Goal: Check status: Check status

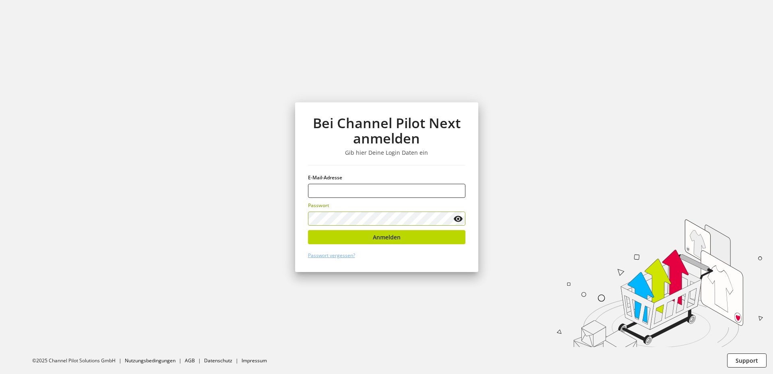
type input "**********"
click at [163, 203] on section "**********" at bounding box center [386, 187] width 773 height 374
click at [393, 239] on span "Anmelden" at bounding box center [387, 237] width 28 height 8
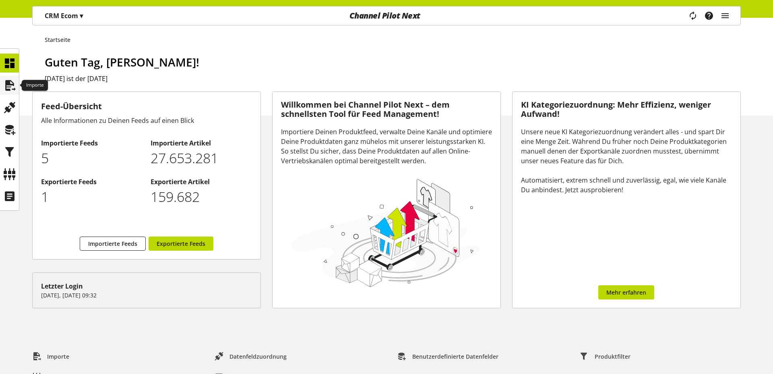
click at [3, 85] on icon at bounding box center [9, 85] width 13 height 16
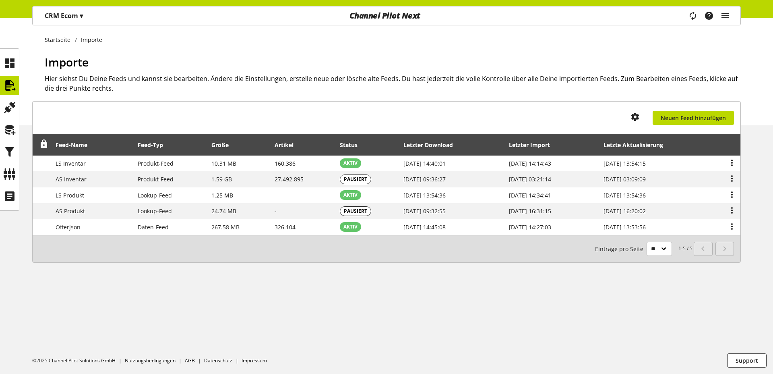
click at [212, 288] on div "Startseite Importe Importe Hier siehst Du Deine Feeds und kannst sie bearbeiten…" at bounding box center [386, 196] width 773 height 356
click at [181, 113] on div "Importe Hier siehst Du Deine Feeds und kannst sie bearbeiten. Ändere die Einste…" at bounding box center [393, 90] width 696 height 72
click at [192, 66] on h1 "Importe" at bounding box center [393, 62] width 696 height 17
click at [7, 177] on icon at bounding box center [9, 174] width 13 height 16
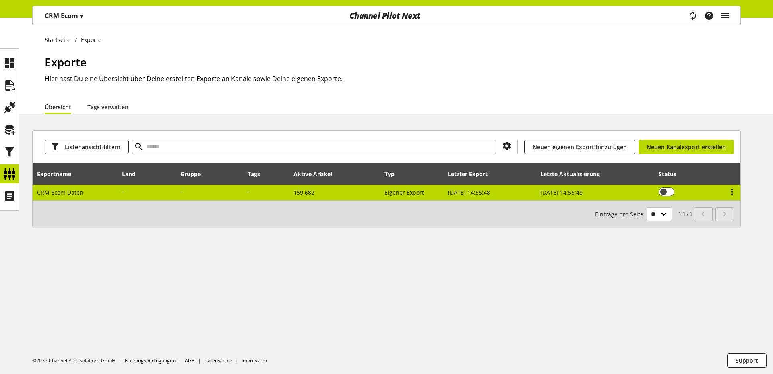
click at [103, 198] on td "CRM Ecom Daten" at bounding box center [75, 192] width 85 height 16
select select "********"
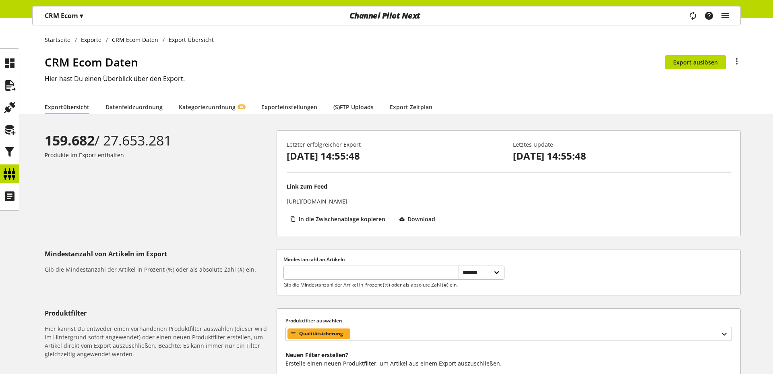
drag, startPoint x: 208, startPoint y: 138, endPoint x: 170, endPoint y: 118, distance: 42.9
click at [208, 138] on div "159.682 / 27.653.281" at bounding box center [159, 140] width 229 height 21
click at [137, 111] on link "Datenfeldzuordnung" at bounding box center [134, 107] width 57 height 8
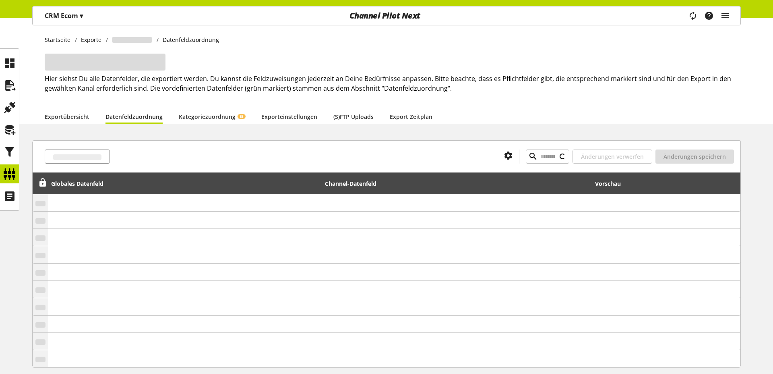
type input "**********"
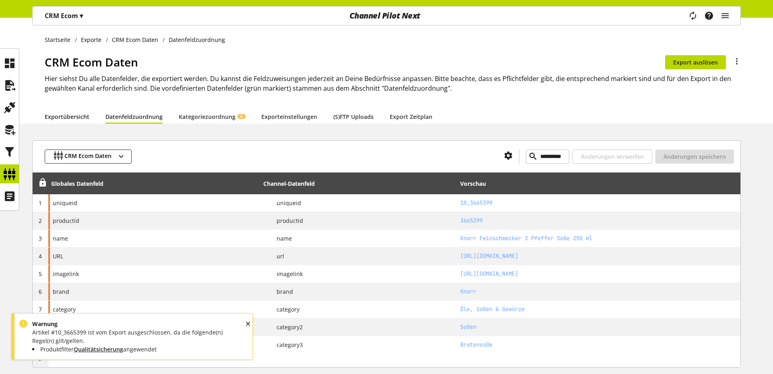
click at [64, 112] on link "Exportübersicht" at bounding box center [67, 116] width 45 height 8
select select "********"
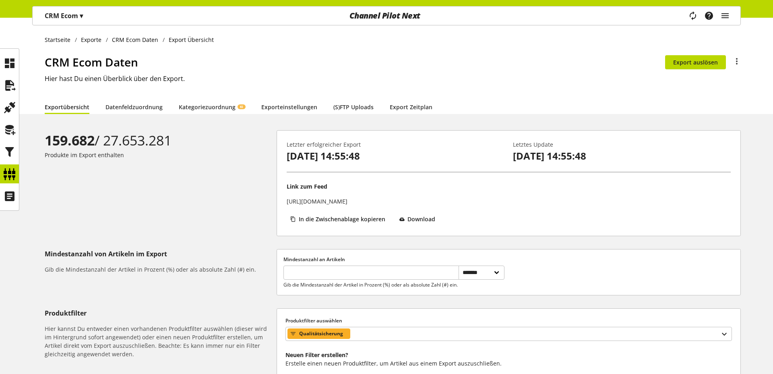
click at [368, 48] on div "Startseite Exporte CRM Ecom Daten Export Übersicht CRM Ecom Daten Du bist nicht…" at bounding box center [386, 66] width 773 height 96
click at [453, 43] on ul "Startseite Exporte CRM Ecom Daten Export Übersicht" at bounding box center [393, 39] width 696 height 8
drag, startPoint x: 412, startPoint y: 161, endPoint x: 316, endPoint y: 159, distance: 95.9
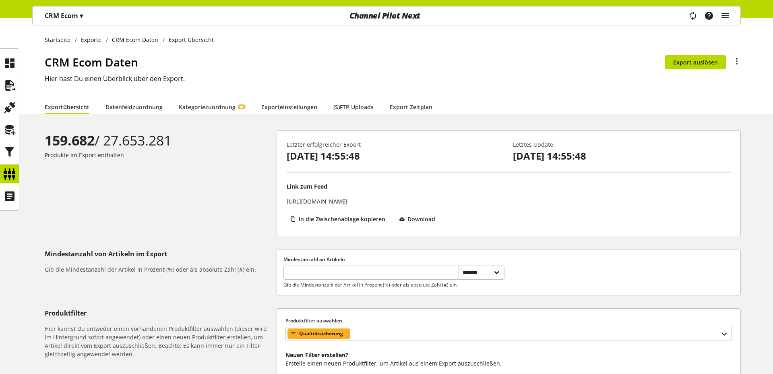
click at [373, 163] on div "Letzter erfolgreicher Export [DATE] 14:55:48" at bounding box center [396, 151] width 226 height 31
click at [314, 159] on p "[DATE] 14:55:48" at bounding box center [396, 156] width 218 height 14
drag, startPoint x: 314, startPoint y: 159, endPoint x: 305, endPoint y: 157, distance: 9.2
click at [312, 158] on p "[DATE] 14:55:48" at bounding box center [396, 156] width 218 height 14
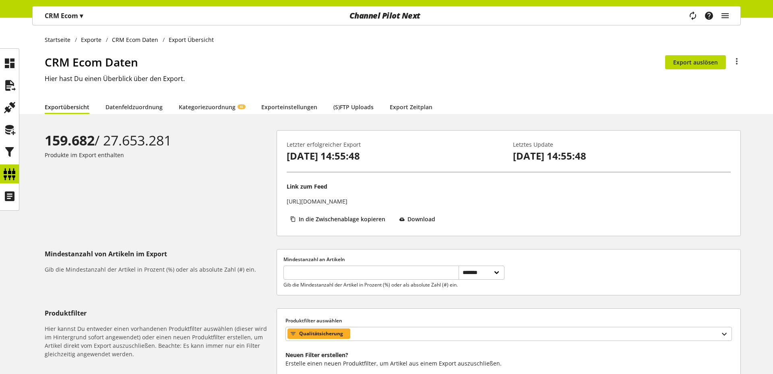
click at [242, 158] on p "Produkte im Export enthalten" at bounding box center [159, 155] width 229 height 8
click at [317, 78] on h2 "Hier hast Du einen Überblick über den Export." at bounding box center [393, 79] width 696 height 10
click at [536, 67] on h1 "CRM Ecom Daten" at bounding box center [355, 62] width 621 height 17
click at [622, 76] on h2 "Hier hast Du einen Überblick über den Export." at bounding box center [393, 79] width 696 height 10
click at [619, 66] on h1 "CRM Ecom Daten" at bounding box center [355, 62] width 621 height 17
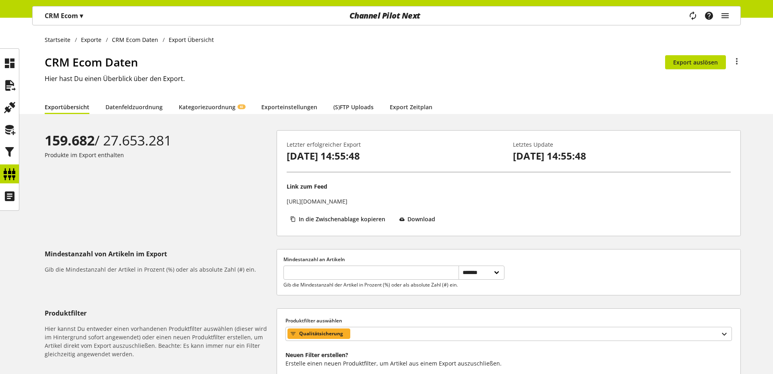
click at [615, 72] on div "CRM Ecom Daten Du bist nicht berechtigt, den Export zu bearbeiten. Export auslö…" at bounding box center [393, 77] width 696 height 46
click at [2, 79] on div at bounding box center [9, 85] width 19 height 19
